Goal: Information Seeking & Learning: Learn about a topic

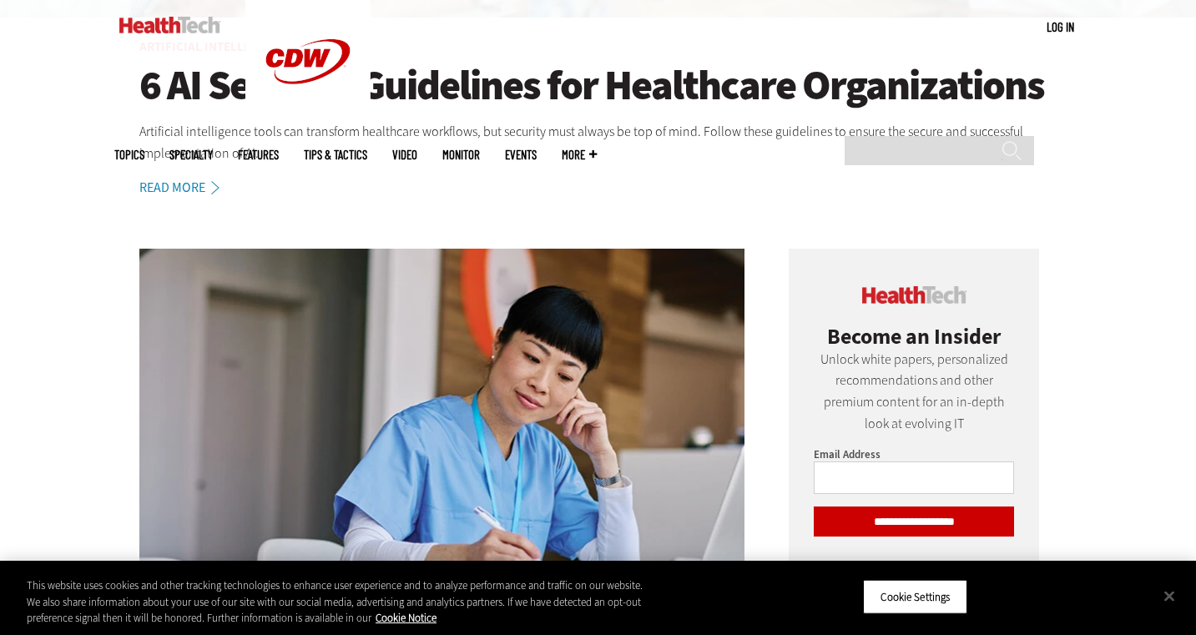
scroll to position [330, 0]
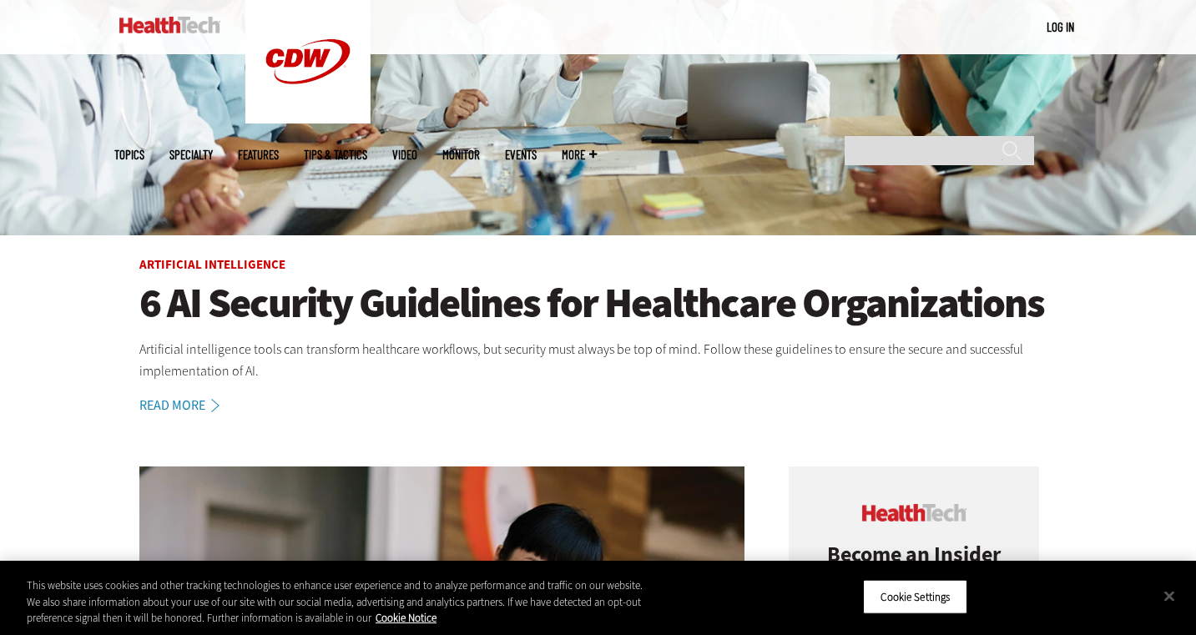
click at [167, 399] on link "Read More" at bounding box center [188, 405] width 98 height 13
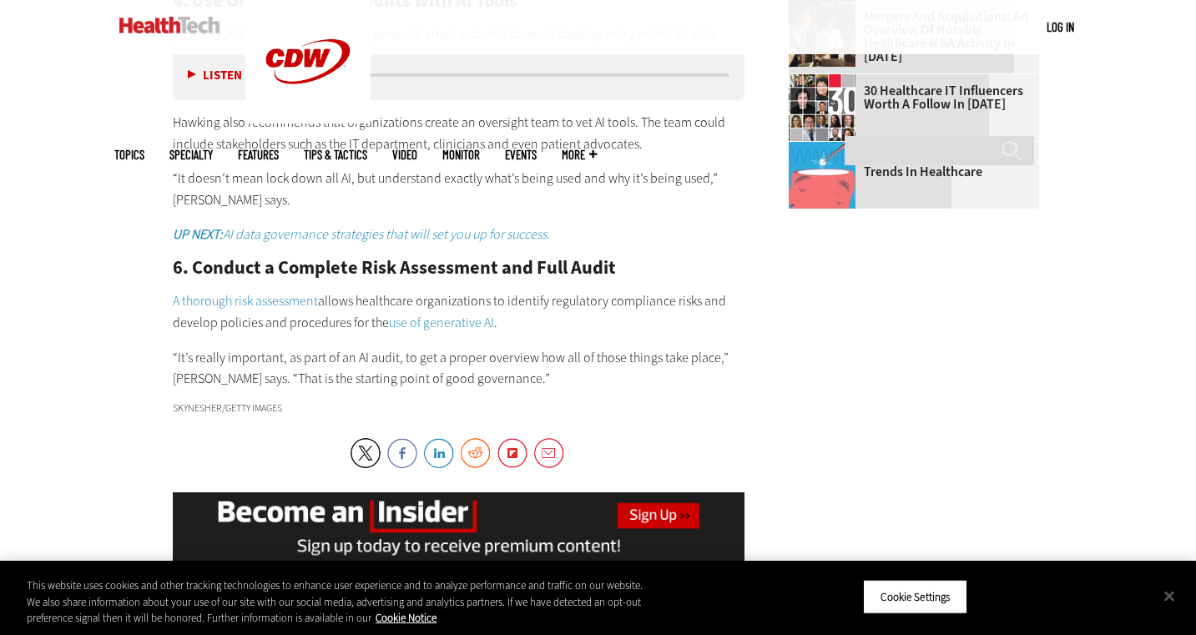
scroll to position [2051, 0]
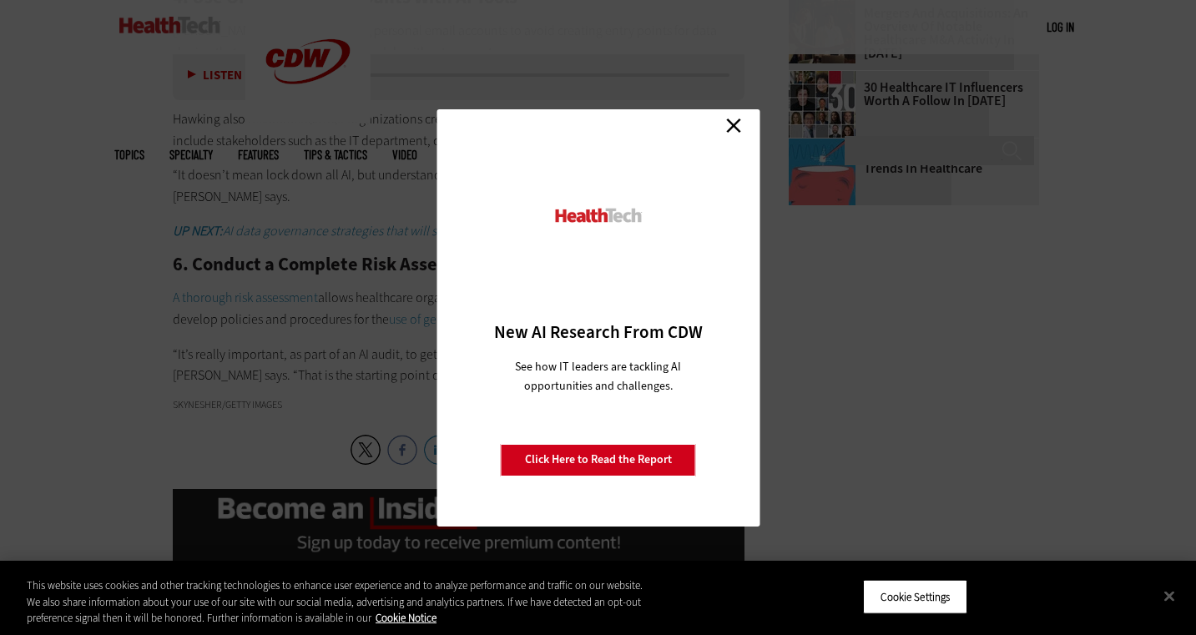
click at [738, 117] on link "Close" at bounding box center [733, 125] width 25 height 25
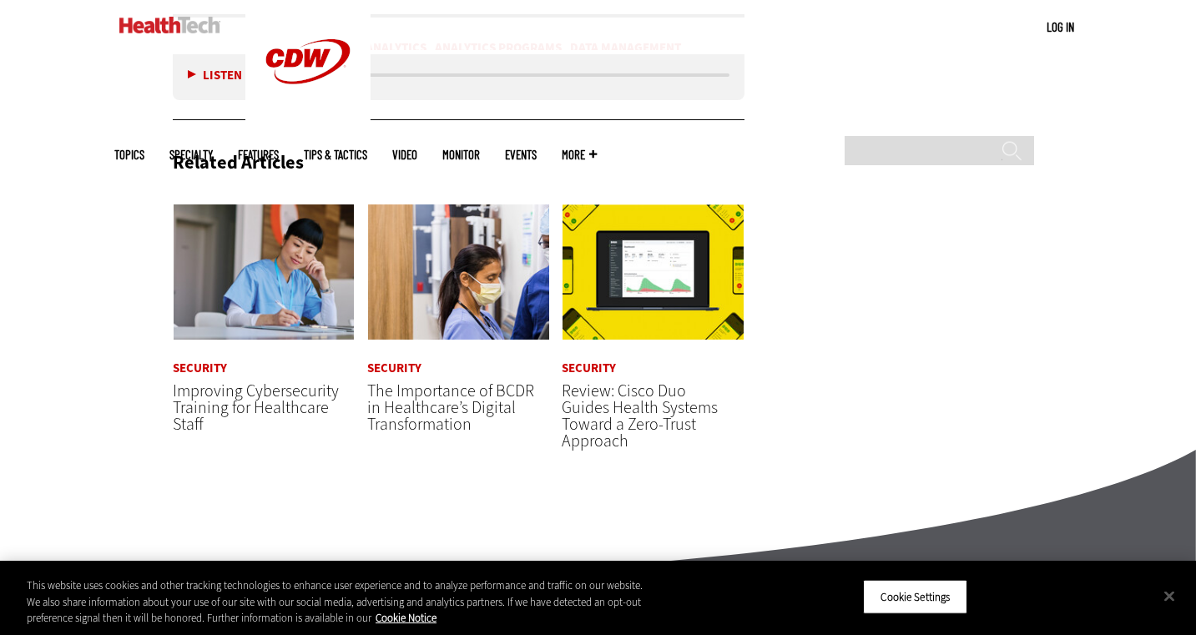
scroll to position [2697, 0]
